Goal: Book appointment/travel/reservation

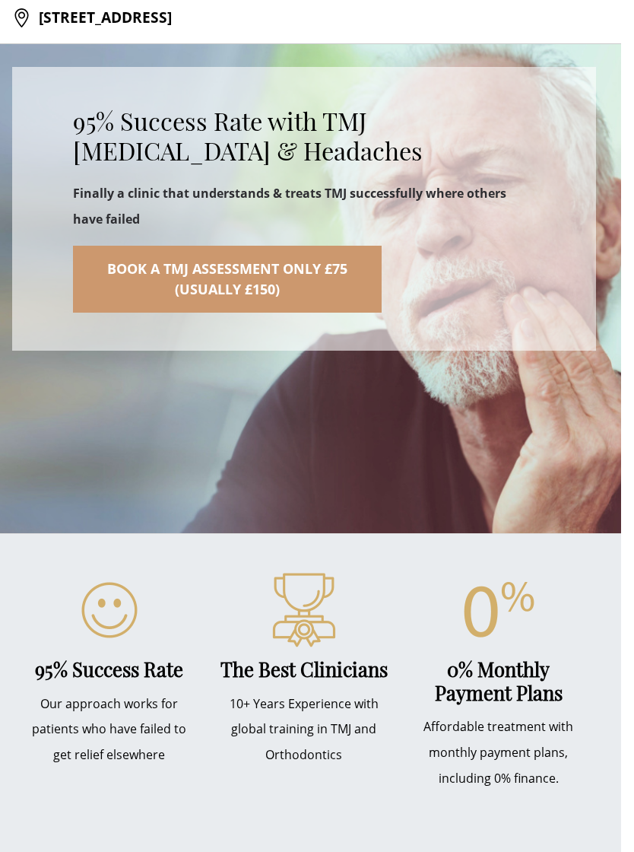
scroll to position [0, 13]
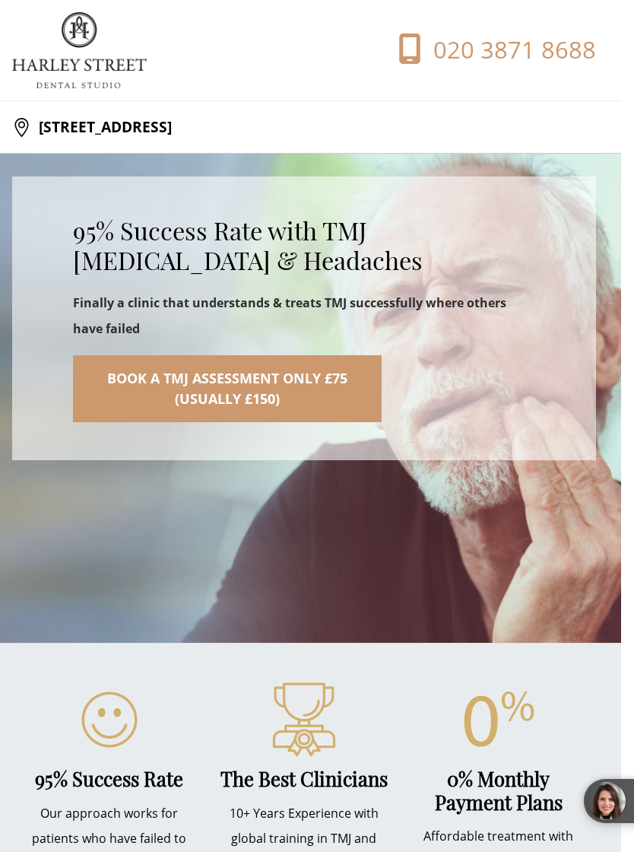
click at [98, 62] on img at bounding box center [79, 50] width 135 height 76
click at [172, 122] on p "[STREET_ADDRESS]" at bounding box center [101, 127] width 141 height 30
click at [97, 63] on img at bounding box center [79, 50] width 135 height 76
click at [101, 70] on img at bounding box center [79, 50] width 135 height 76
click at [60, 69] on img at bounding box center [79, 50] width 135 height 76
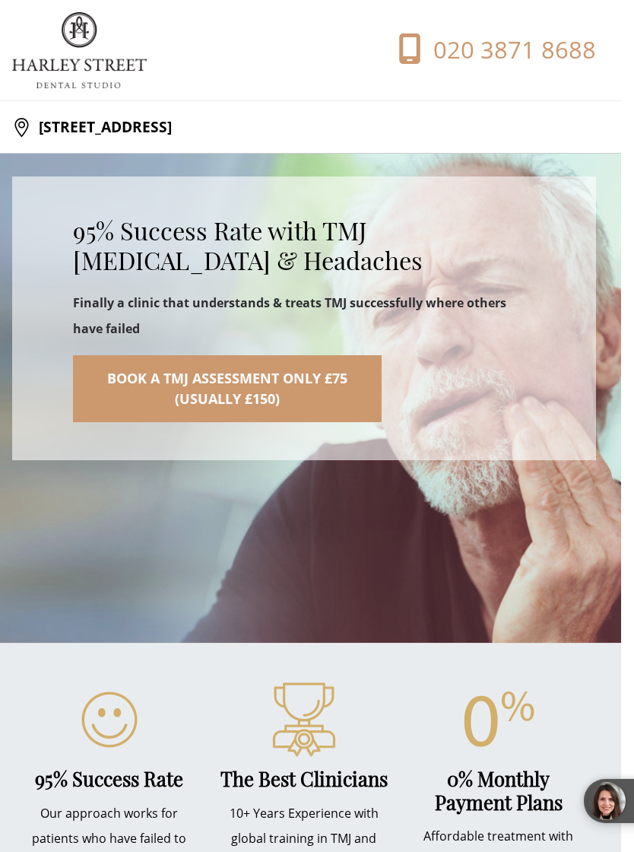
click at [247, 144] on section "[STREET_ADDRESS]" at bounding box center [304, 127] width 634 height 52
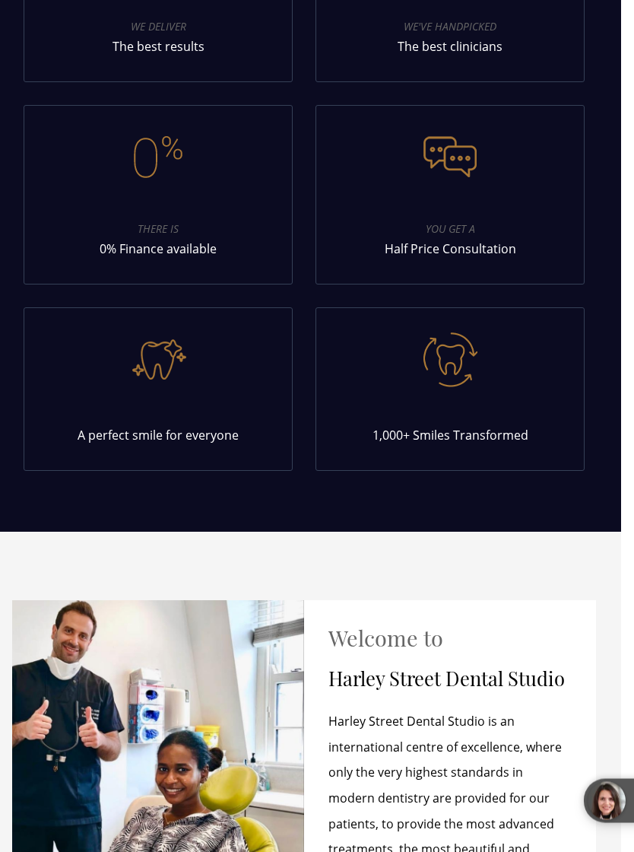
scroll to position [9223, 13]
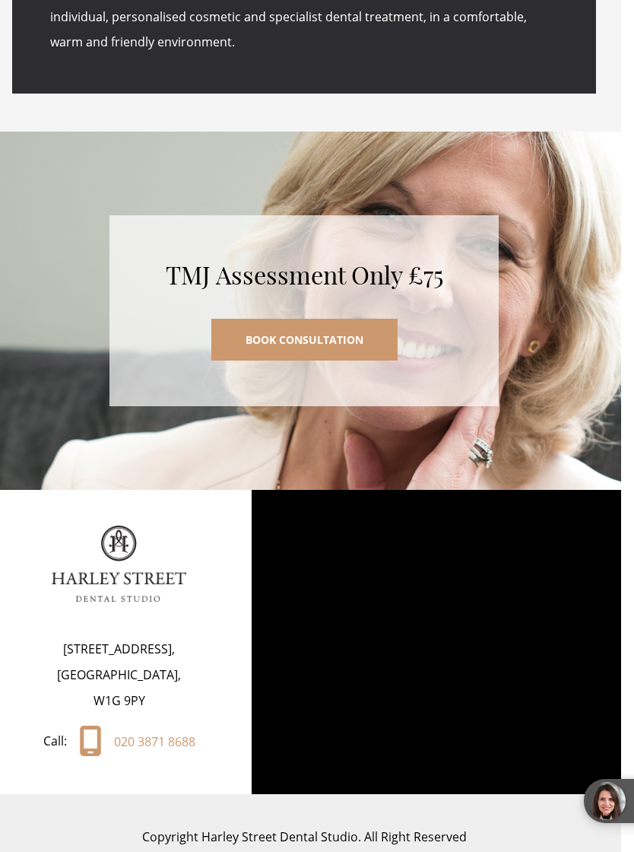
click at [265, 824] on p "Copyright Harley Street Dental Studio. All Right Reserved" at bounding box center [304, 837] width 634 height 26
click at [137, 525] on img at bounding box center [119, 563] width 135 height 76
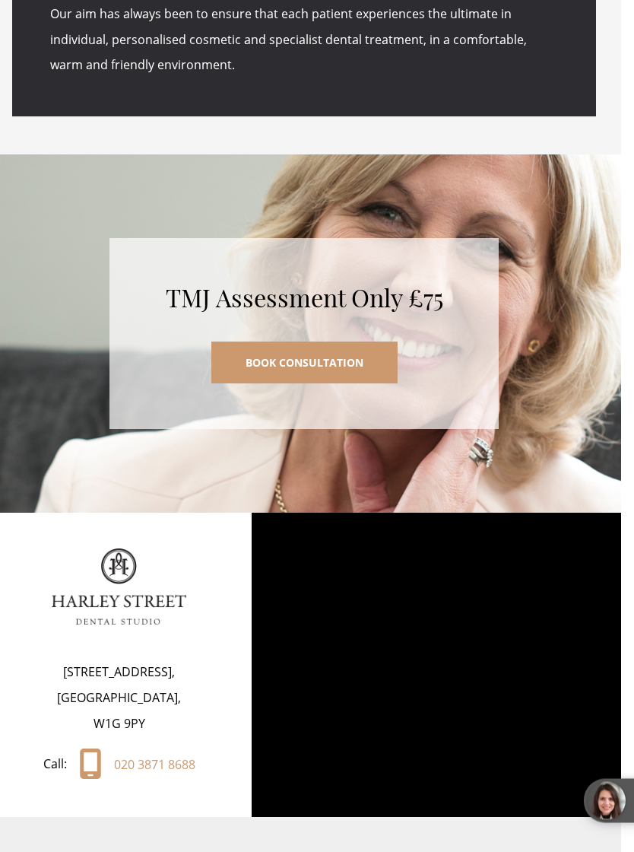
scroll to position [9197, 13]
